Goal: Task Accomplishment & Management: Manage account settings

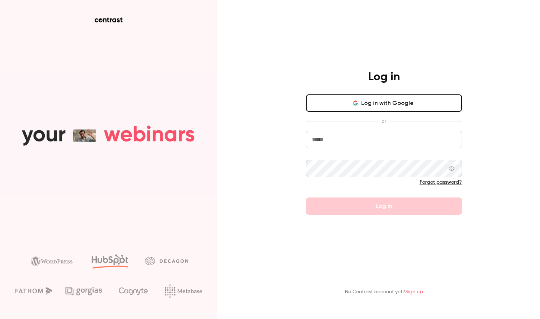
click at [360, 106] on button "Log in with Google" at bounding box center [384, 102] width 156 height 17
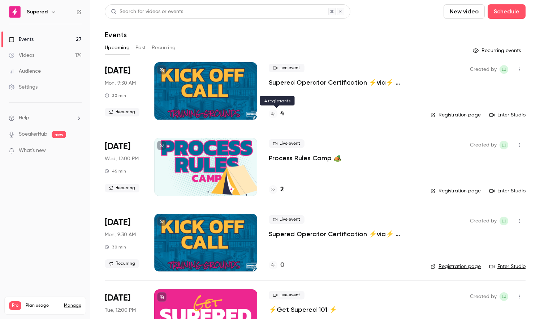
click at [272, 114] on icon at bounding box center [273, 114] width 4 height 4
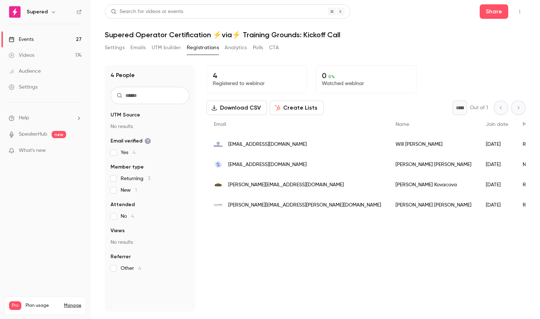
click at [271, 144] on span "[EMAIL_ADDRESS][DOMAIN_NAME]" at bounding box center [267, 145] width 78 height 8
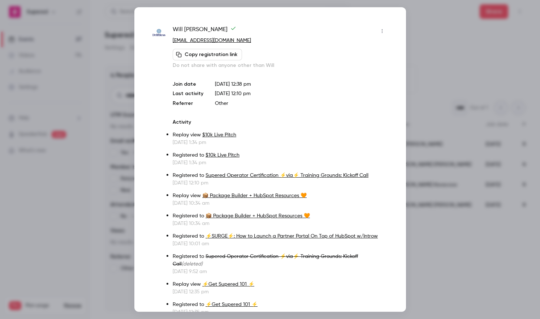
click at [430, 17] on div at bounding box center [270, 159] width 540 height 319
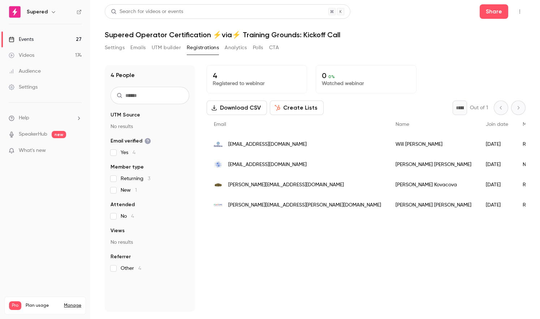
click at [273, 165] on span "[EMAIL_ADDRESS][DOMAIN_NAME]" at bounding box center [267, 165] width 78 height 8
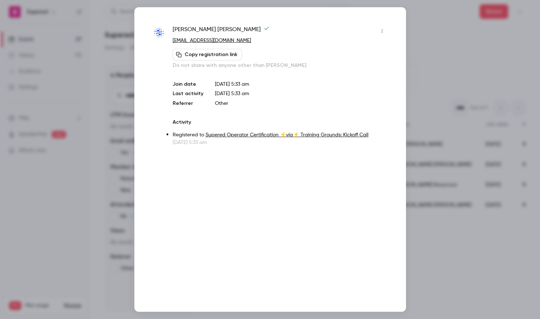
click at [426, 51] on div at bounding box center [270, 159] width 540 height 319
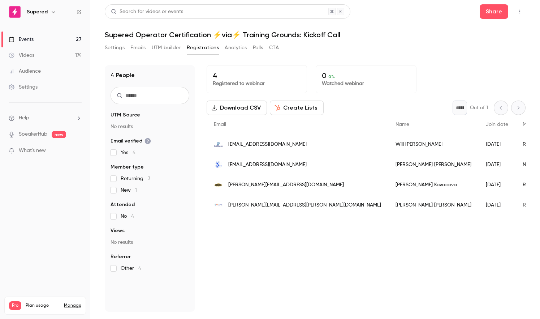
click at [275, 183] on span "[PERSON_NAME][EMAIL_ADDRESS][DOMAIN_NAME]" at bounding box center [286, 185] width 116 height 8
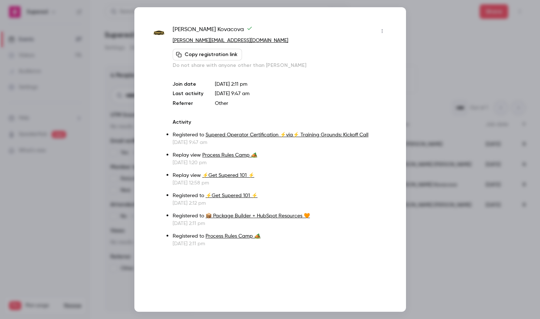
click at [433, 71] on div at bounding box center [270, 159] width 540 height 319
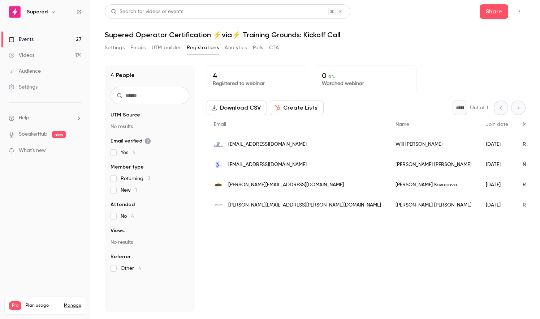
click at [244, 205] on span "[PERSON_NAME][EMAIL_ADDRESS][PERSON_NAME][DOMAIN_NAME]" at bounding box center [304, 205] width 153 height 8
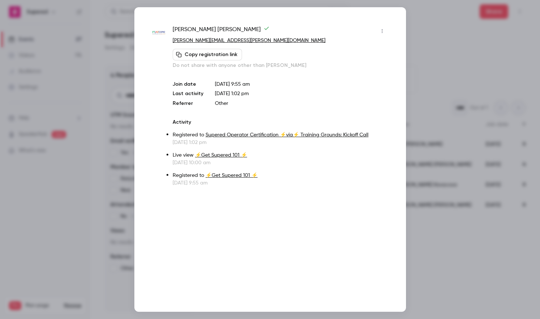
click at [427, 38] on div at bounding box center [270, 159] width 540 height 319
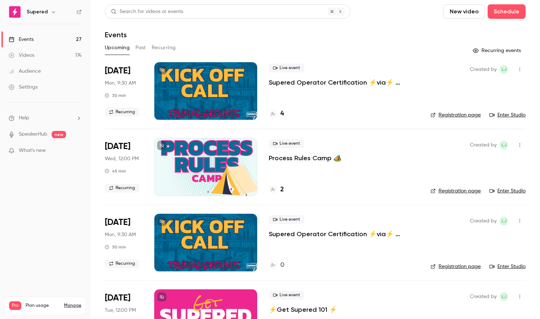
click at [138, 49] on button "Past" at bounding box center [140, 48] width 10 height 12
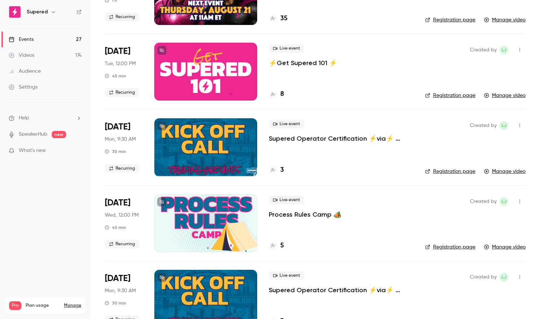
scroll to position [250, 0]
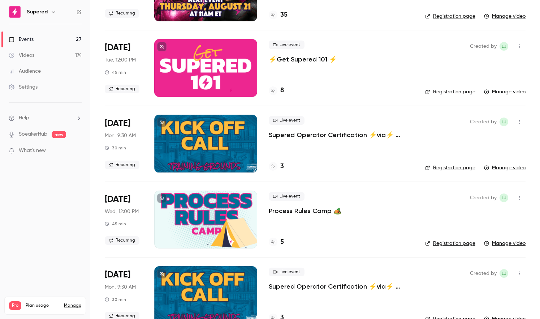
click at [329, 135] on p "Supered Operator Certification ⚡️via⚡️ Training Grounds: Kickoff Call" at bounding box center [341, 134] width 145 height 9
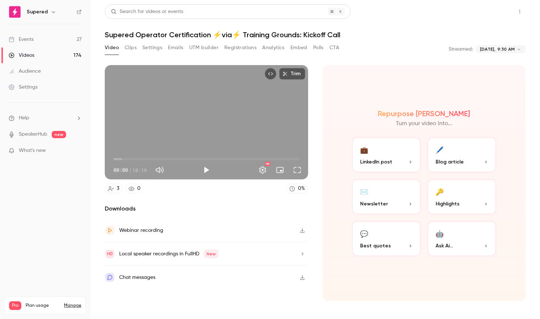
click at [491, 14] on button "Share" at bounding box center [494, 11] width 29 height 14
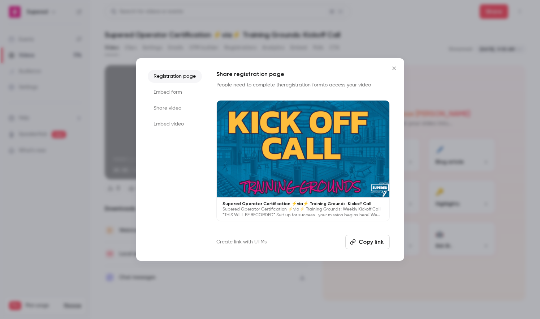
click at [368, 238] on button "Copy link" at bounding box center [367, 241] width 44 height 14
click at [393, 70] on icon "Close" at bounding box center [394, 68] width 9 height 6
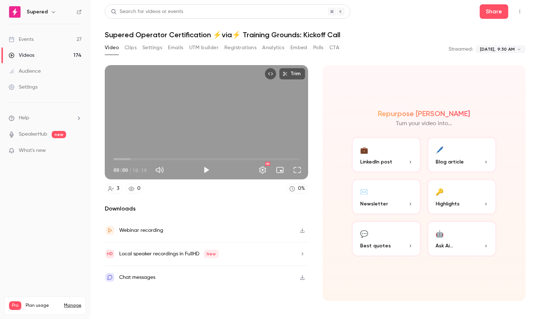
click at [33, 10] on h6 "Supered" at bounding box center [37, 11] width 21 height 7
click at [41, 38] on link "Events 27" at bounding box center [45, 39] width 90 height 16
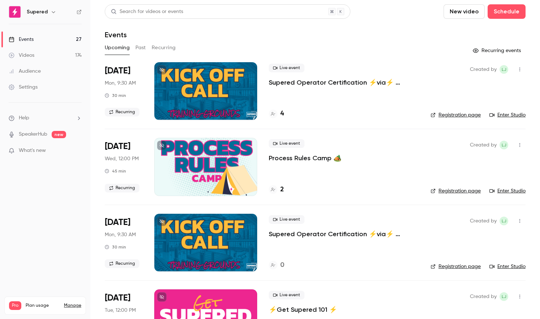
click at [522, 70] on icon "button" at bounding box center [520, 69] width 6 height 5
click at [471, 167] on li "Delete" at bounding box center [486, 163] width 78 height 19
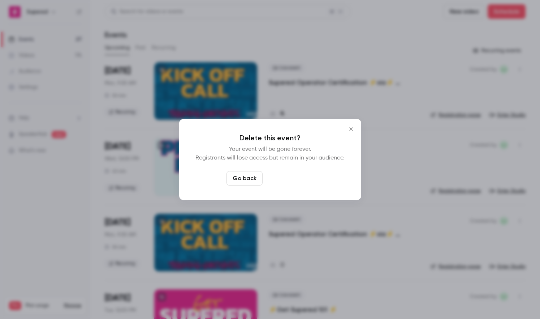
click at [286, 178] on button "Delete event" at bounding box center [289, 178] width 48 height 14
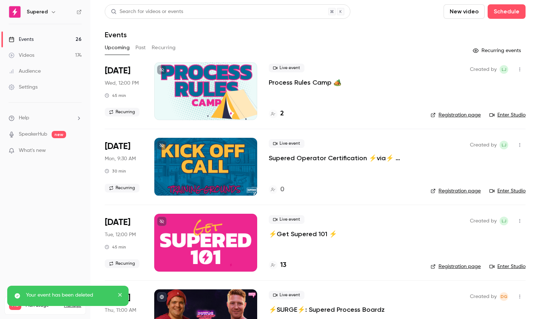
click at [312, 35] on div "Events" at bounding box center [315, 34] width 421 height 9
